Goal: Ask a question

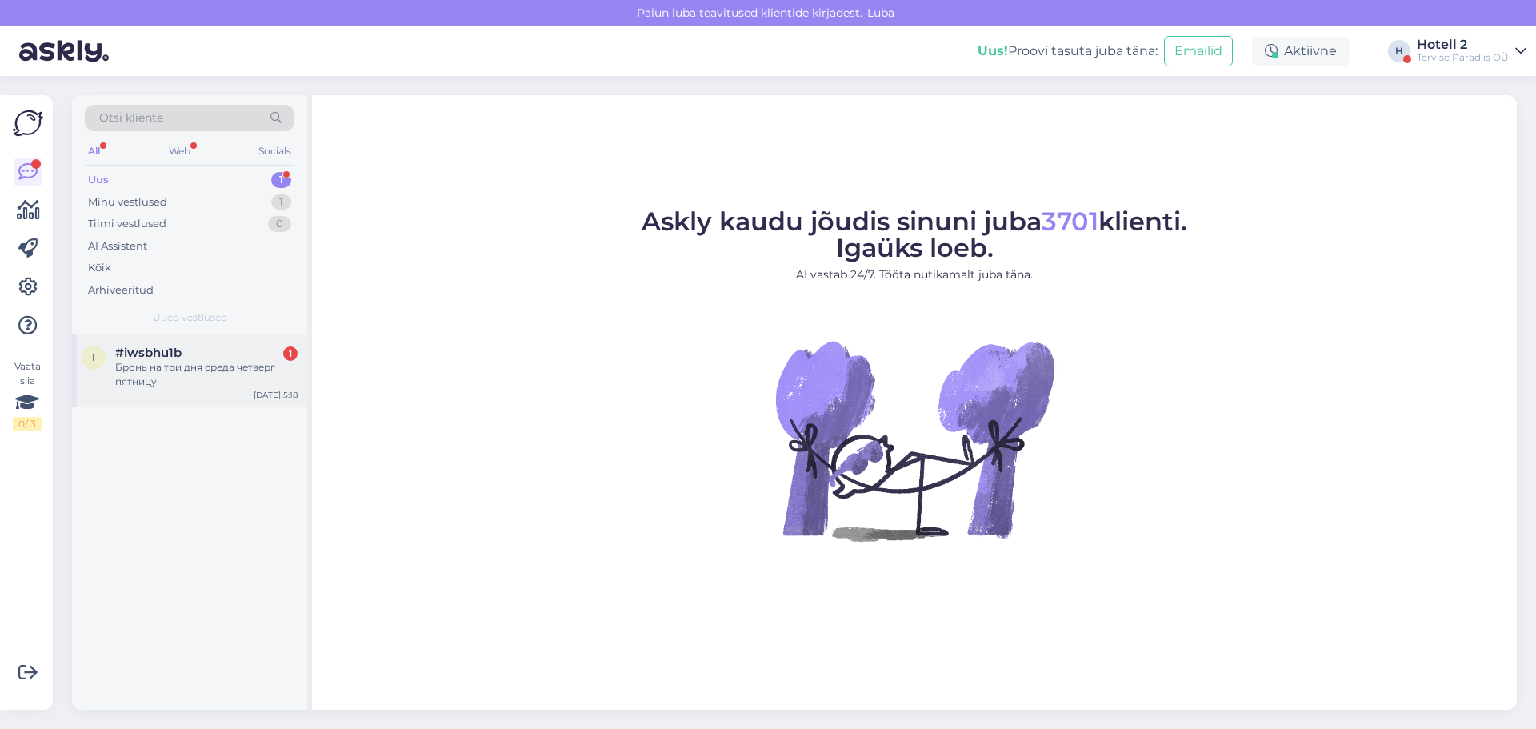
click at [193, 364] on div "Бронь на три дня среда четверг пятницу" at bounding box center [206, 374] width 182 height 29
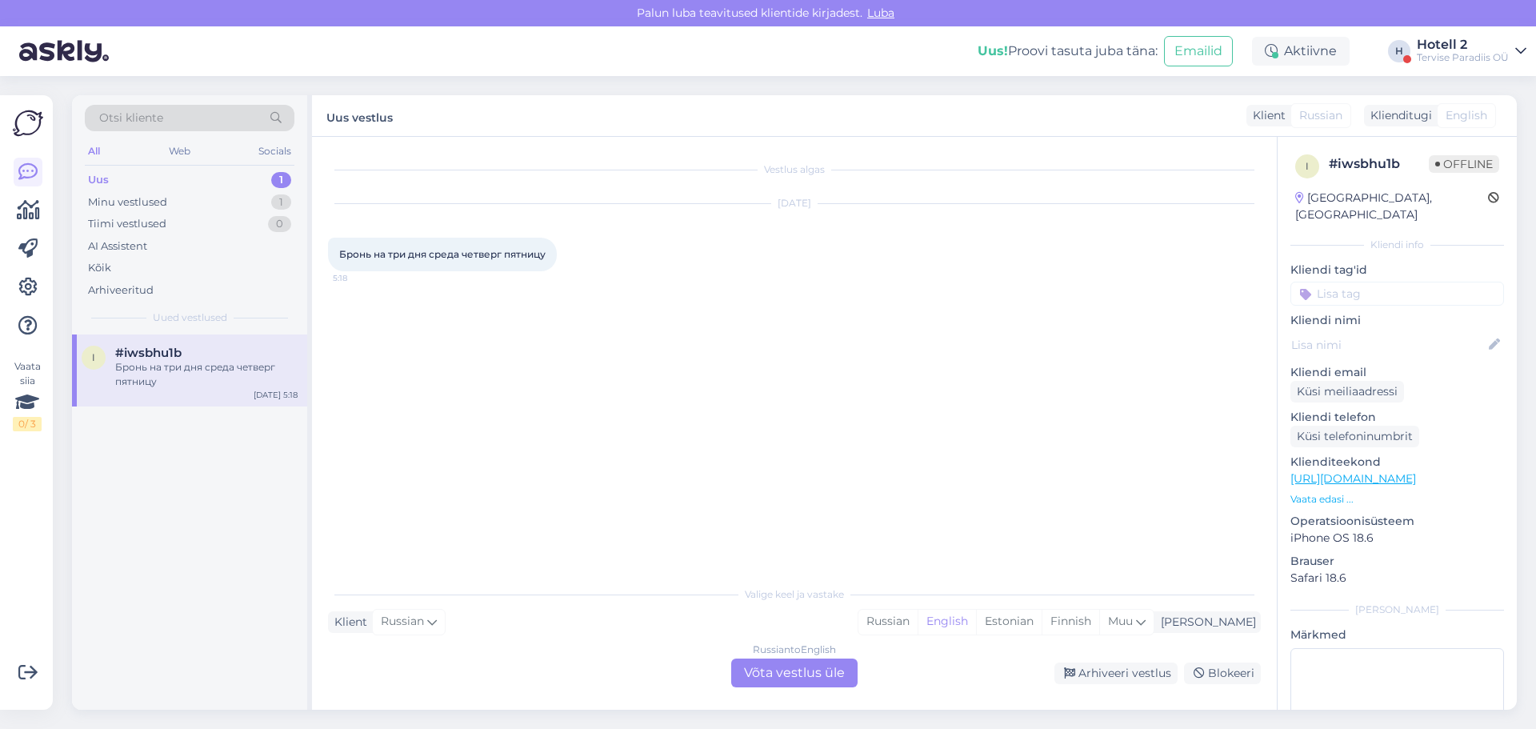
click at [819, 666] on div "Russian to English Võta vestlus üle" at bounding box center [794, 672] width 126 height 29
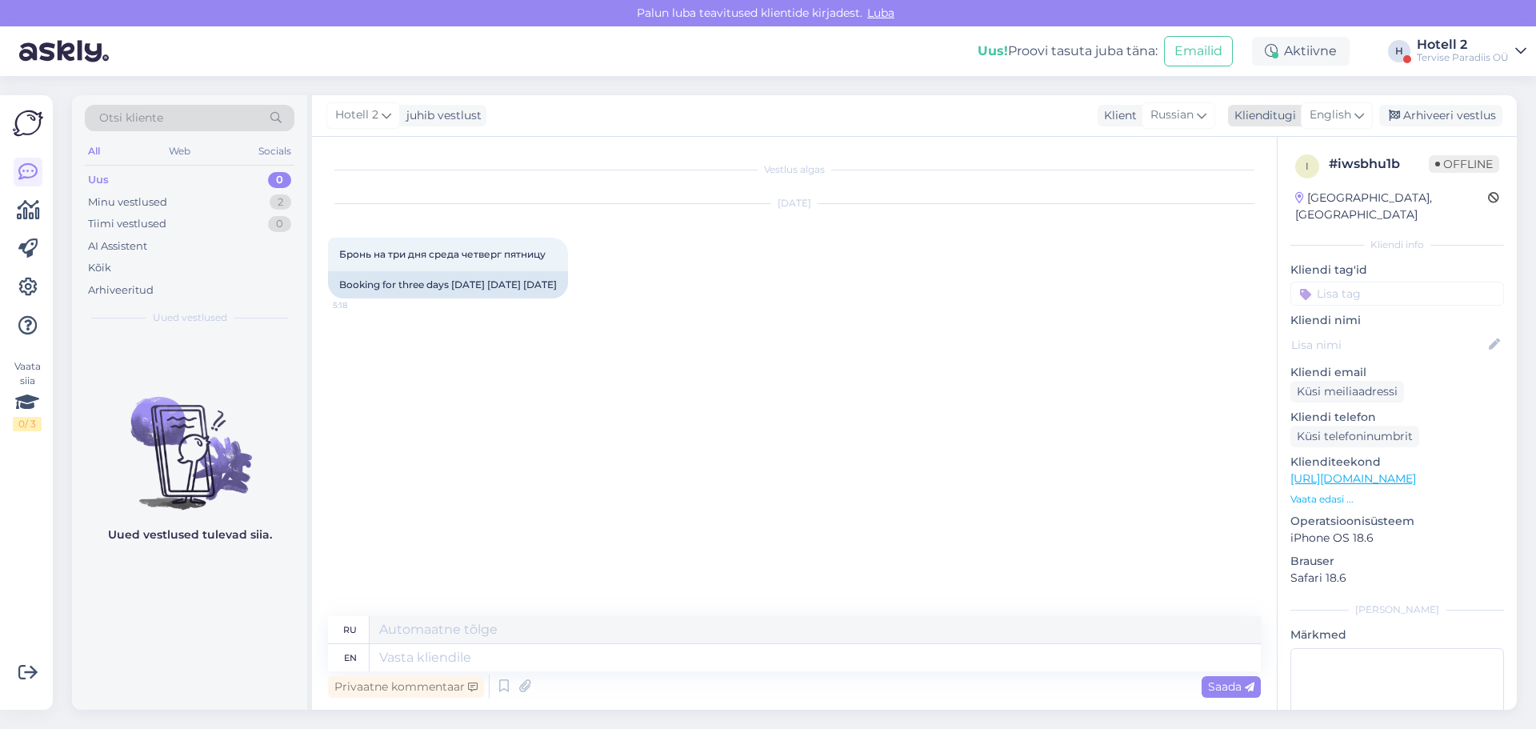
click at [1337, 114] on span "English" at bounding box center [1331, 115] width 42 height 18
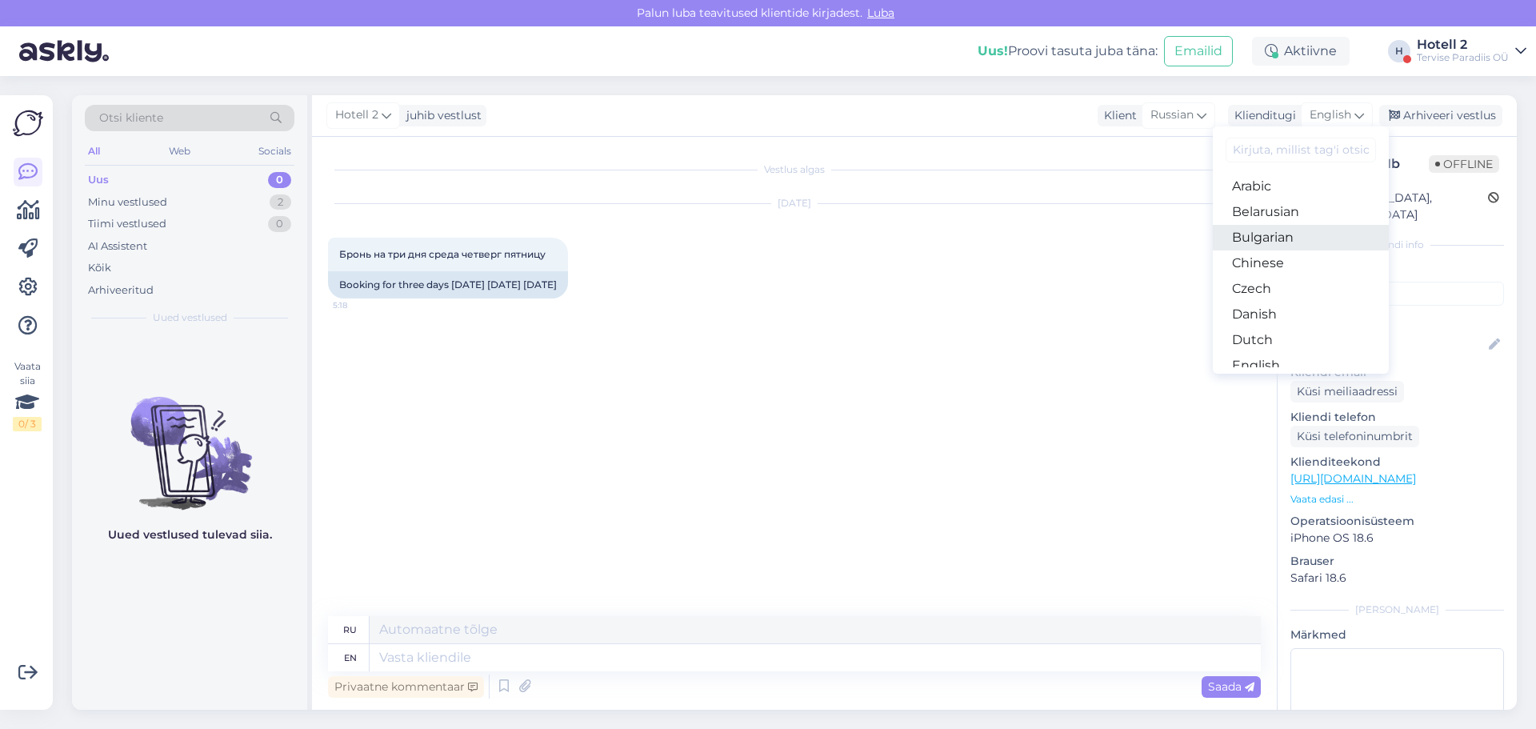
scroll to position [80, 0]
click at [1273, 308] on link "Estonian" at bounding box center [1301, 311] width 176 height 26
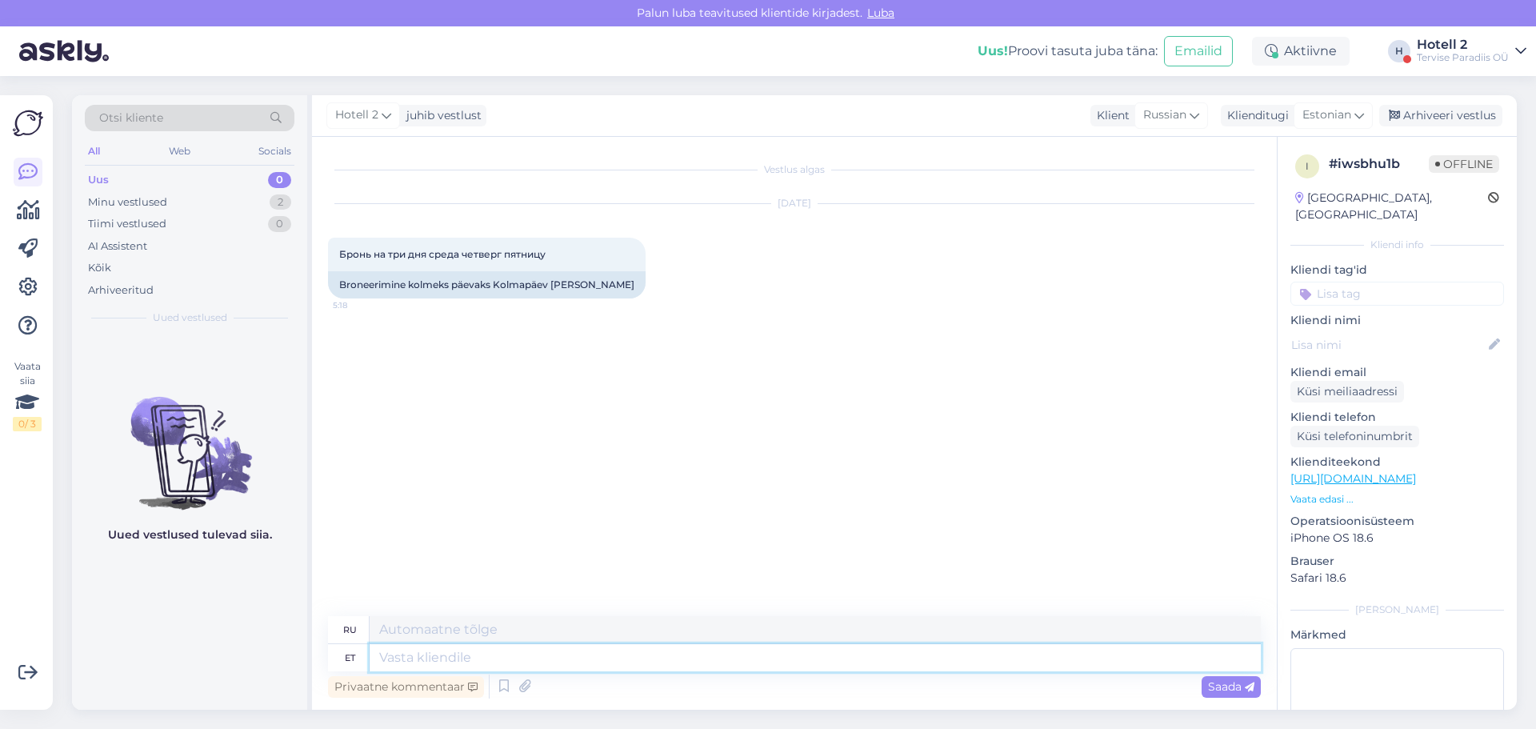
click at [453, 655] on textarea at bounding box center [815, 657] width 891 height 27
type textarea "Mida"
type textarea "Что"
type textarea "Mida te m"
type textarea "Что вы"
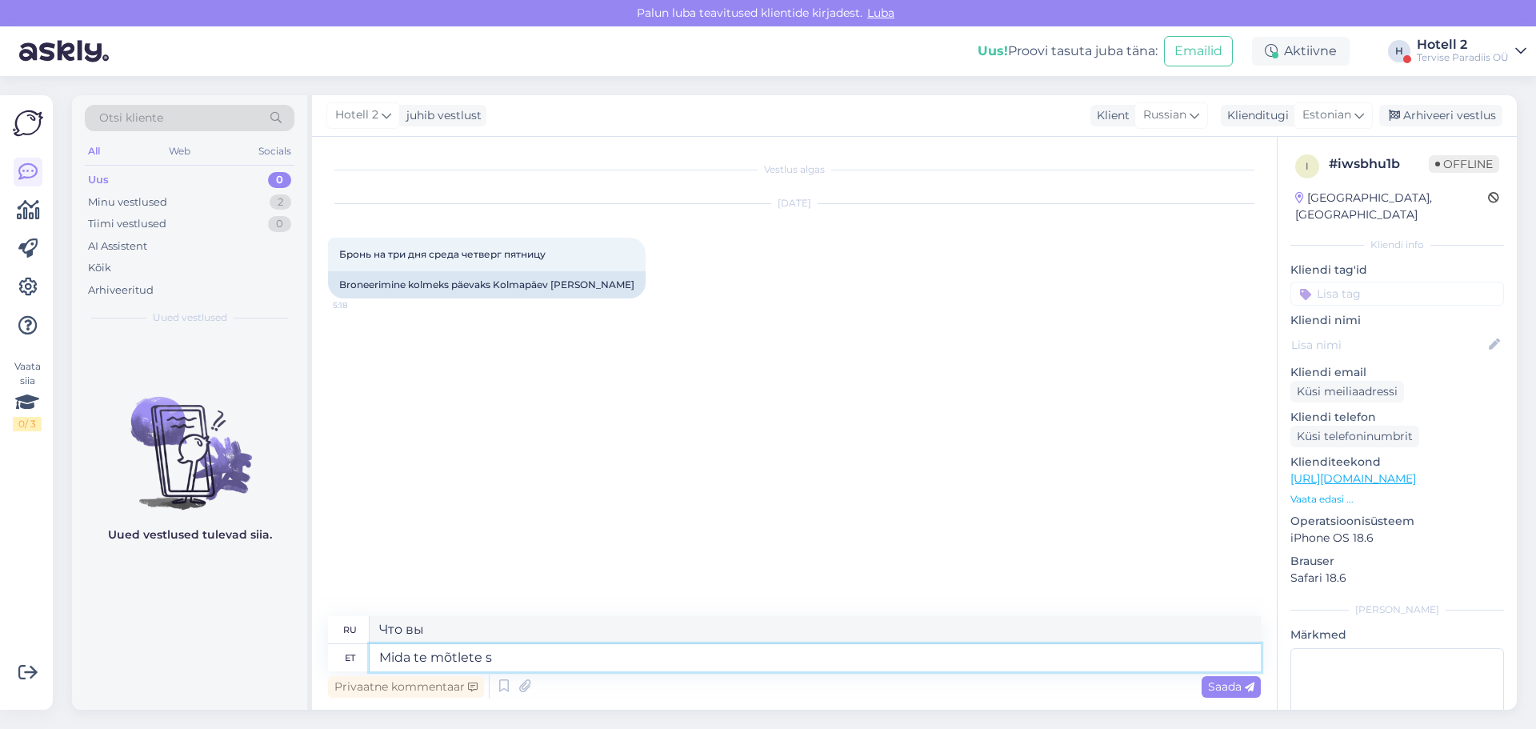
type textarea "Mida te mõtlete se"
type textarea "Что вы думаете?"
type textarea "Mida te mõtlete sellega?"
type textarea "Что вы имеете в виду?"
type textarea "Mida te mõtlete sellega? Soovite te"
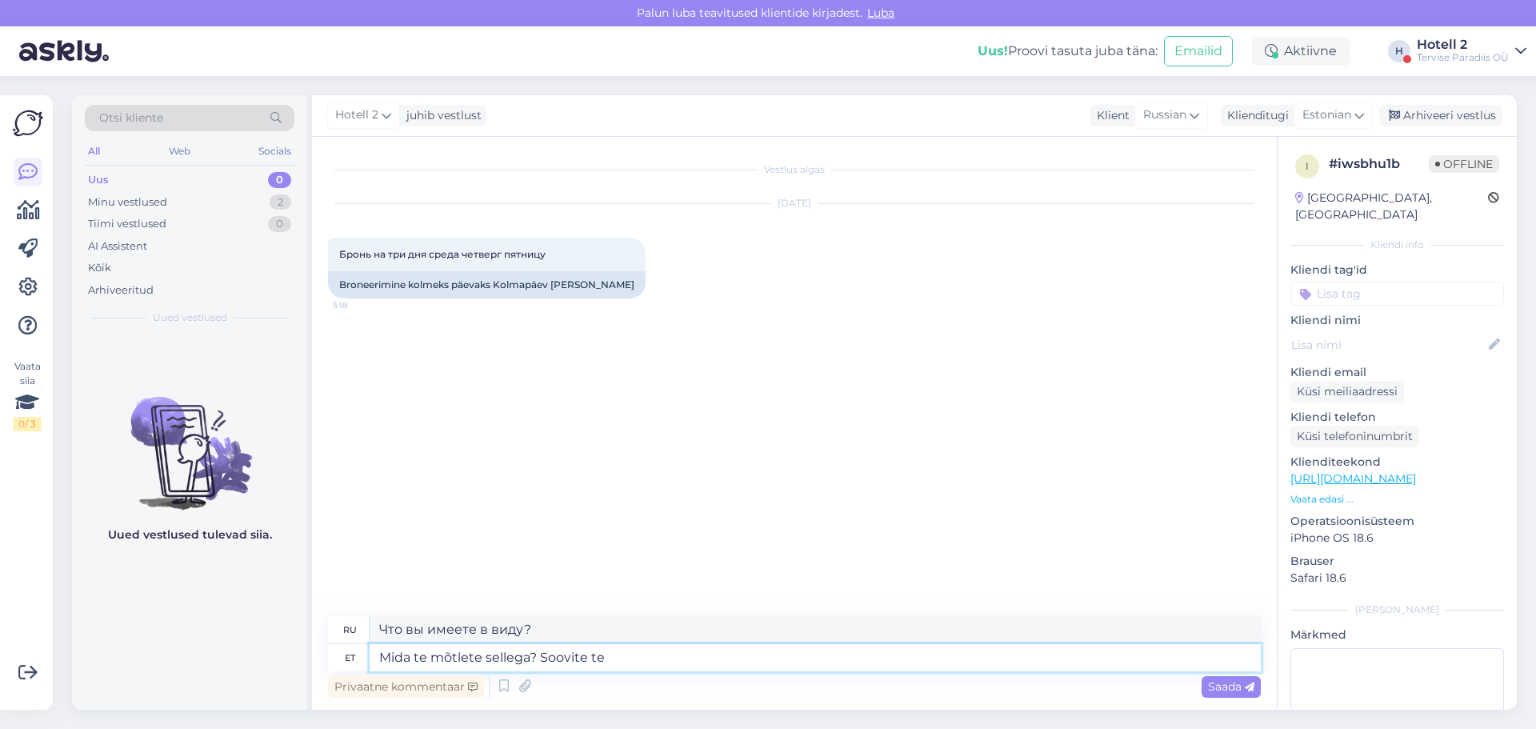
type textarea "Что ты имеешь в виду? Ты хочешь"
type textarea "Mida te mõtlete sellega? Soovite teha b"
type textarea "Что ты имеешь в виду? Ты хочешь сделать"
type textarea "Mida te mõtlete sellega? Soovite teha broneeringut?"
type textarea "Что вы имеете в виду? Хотите забронировать?"
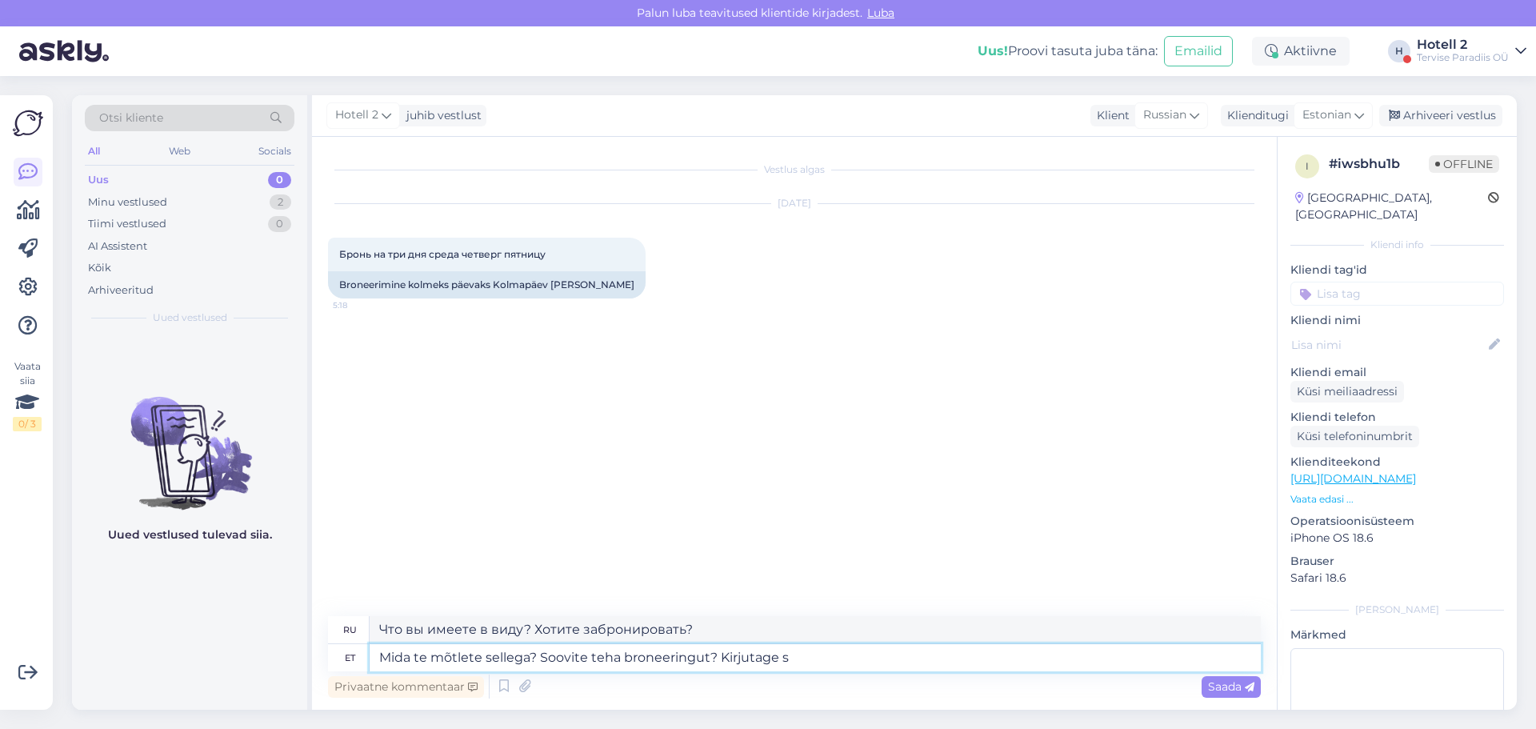
type textarea "Mida te mõtlete sellega? Soovite teha broneeringut? Kirjutage sa"
type textarea "Что вы имеете в виду? Хотите забронировать? Напишите."
type textarea "Mida te mõtlete sellega? Soovite teha broneeringut? Kirjutage sales@"
type textarea "Что вы имеете в виду? Хотите забронировать? Напишите в отдел продаж."
type textarea "Mida te mõtlete sellega? Soovite teha broneeringut? Kirjutage [EMAIL_ADDRESS][D…"
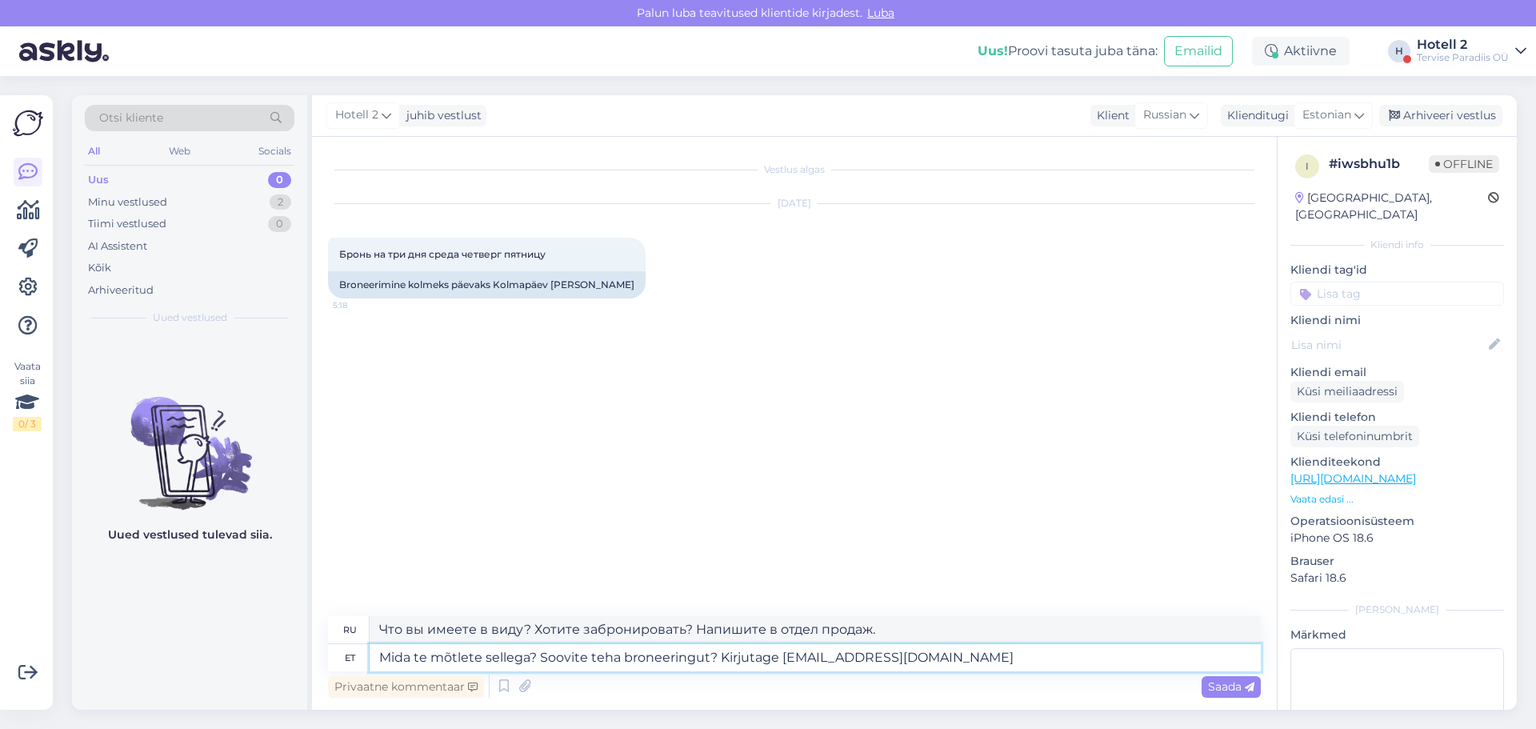
type textarea "Что вы имеете в виду? Хотите забронировать? Напишите на [EMAIL_ADDRESS][DOMAIN_…"
type textarea "Mida te mõtlete sellega? Soovite teha broneeringut? Kirjutage [EMAIL_ADDRESS][D…"
click at [1222, 687] on span "Saada" at bounding box center [1231, 686] width 46 height 14
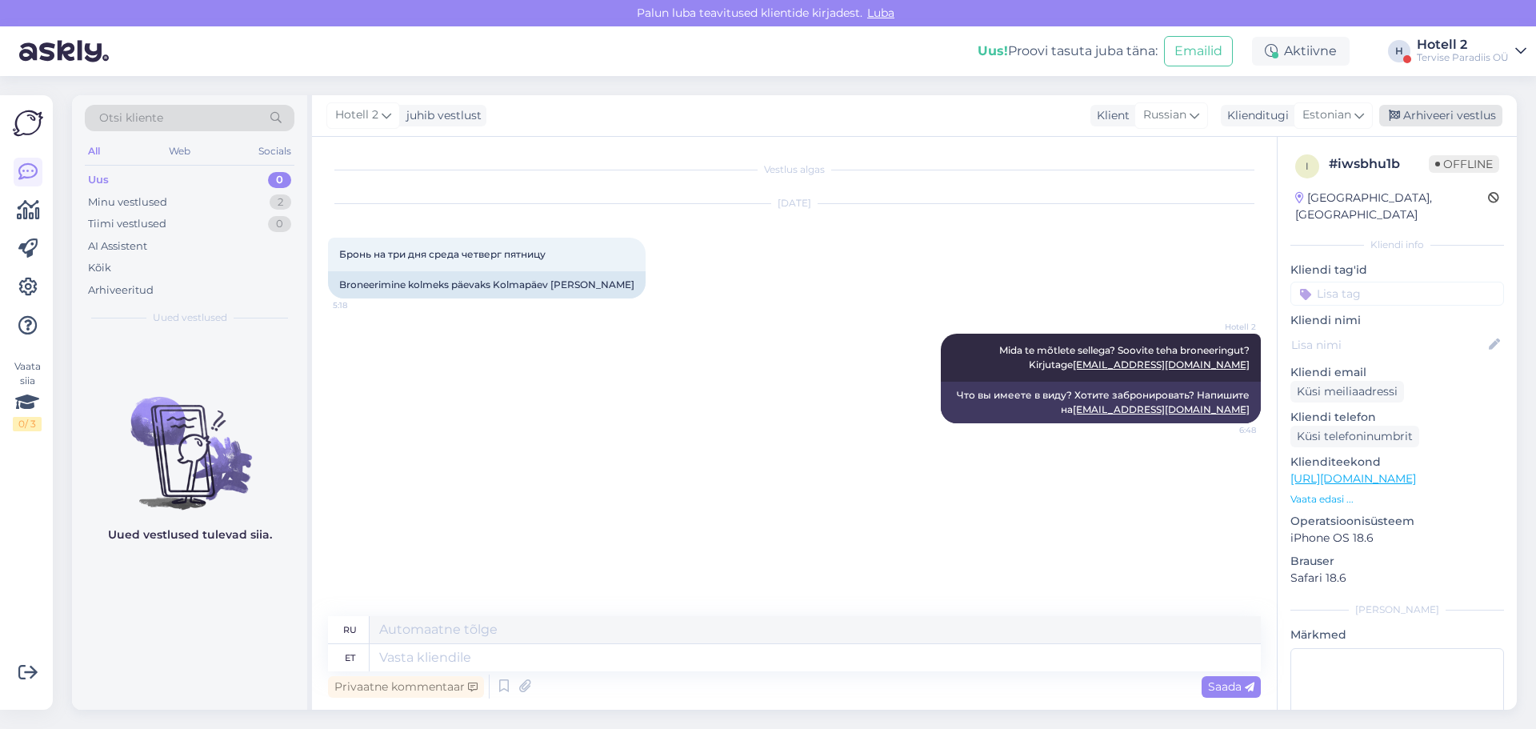
click at [1410, 112] on div "Arhiveeri vestlus" at bounding box center [1440, 116] width 123 height 22
